Goal: Task Accomplishment & Management: Manage account settings

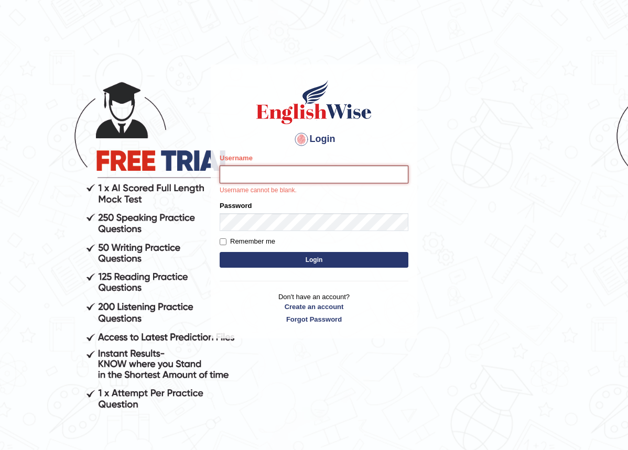
type input "reshma2023"
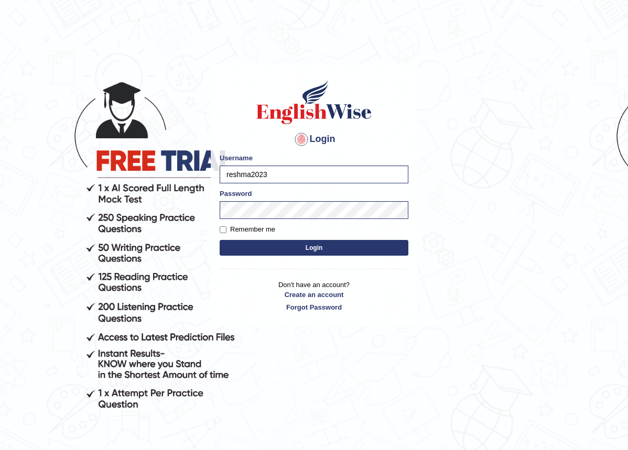
click at [309, 251] on button "Login" at bounding box center [314, 248] width 189 height 16
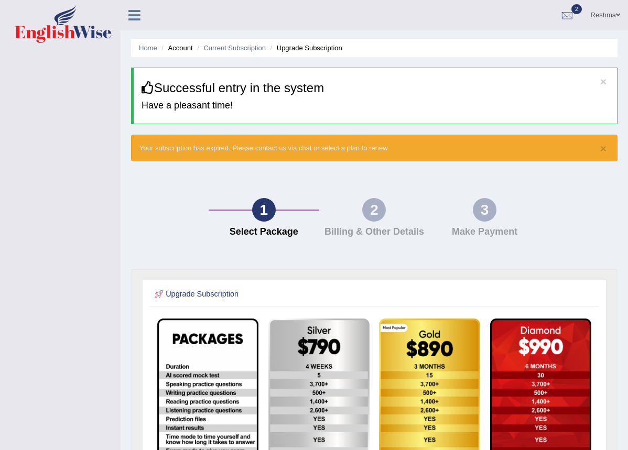
click at [573, 13] on span "2" at bounding box center [576, 9] width 10 height 10
